Goal: Find specific page/section: Find specific page/section

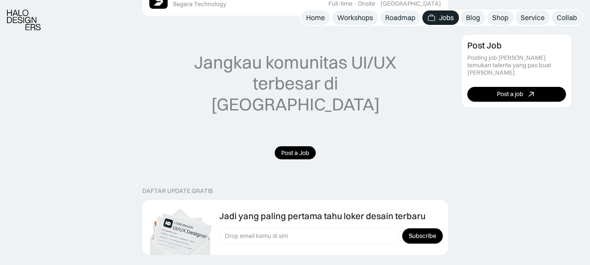
scroll to position [916, 0]
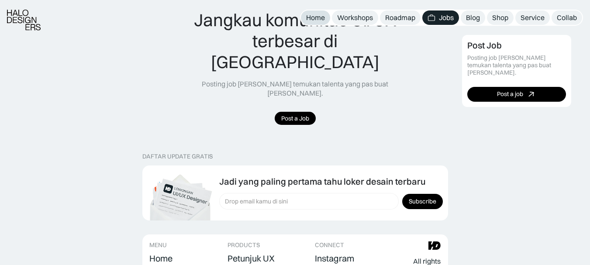
click at [314, 21] on div "Home" at bounding box center [315, 17] width 19 height 9
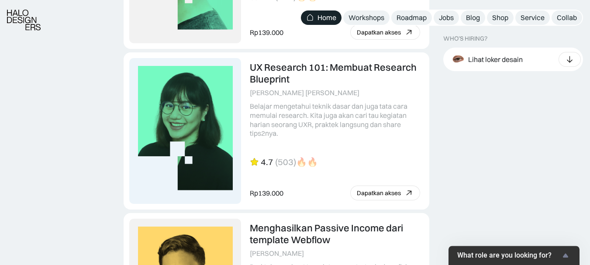
scroll to position [2183, 0]
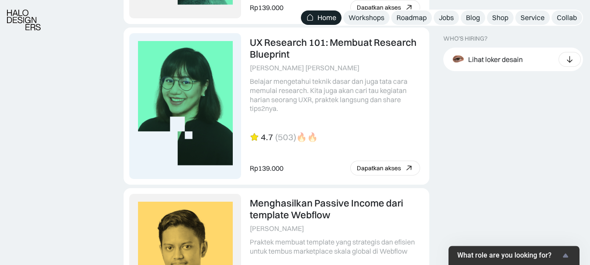
click at [556, 255] on span "What role are you looking for?" at bounding box center [508, 255] width 103 height 8
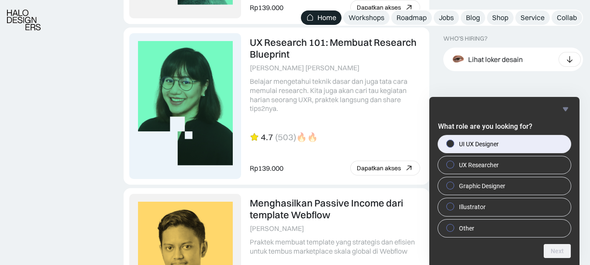
click at [512, 145] on label "UI UX Designer" at bounding box center [504, 143] width 133 height 17
click at [453, 145] on input "UI UX Designer" at bounding box center [450, 144] width 6 height 6
radio input "true"
click at [556, 247] on button "Next" at bounding box center [556, 251] width 27 height 14
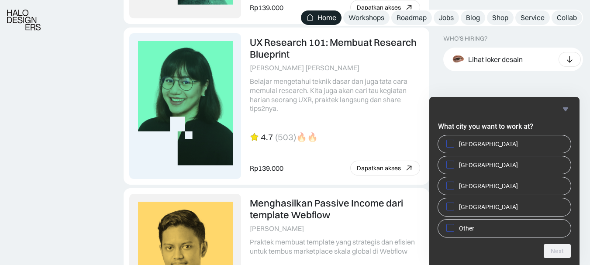
click at [565, 109] on icon "Hide survey" at bounding box center [564, 109] width 5 height 4
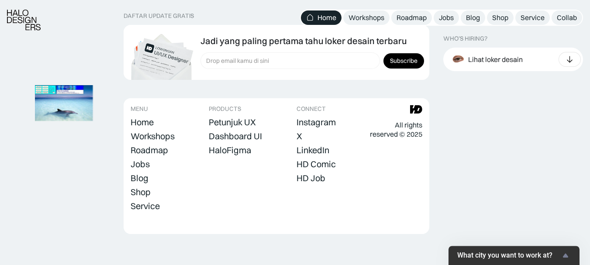
scroll to position [2562, 0]
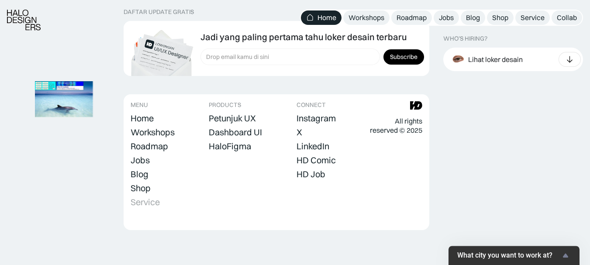
click at [160, 207] on div "Service" at bounding box center [144, 202] width 29 height 10
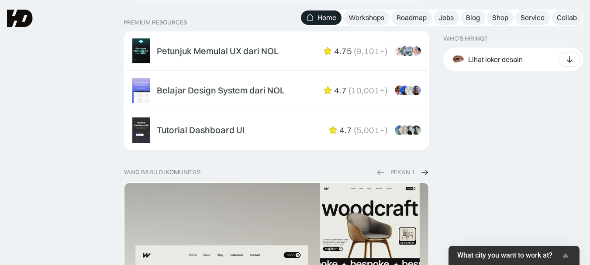
scroll to position [1384, 0]
